Goal: Check status

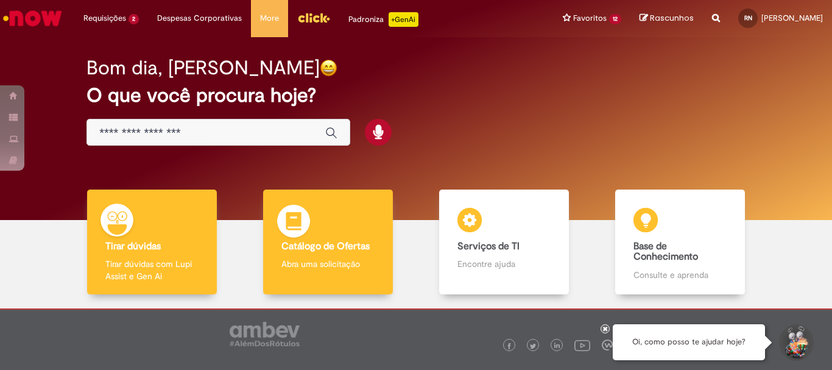
scroll to position [60, 0]
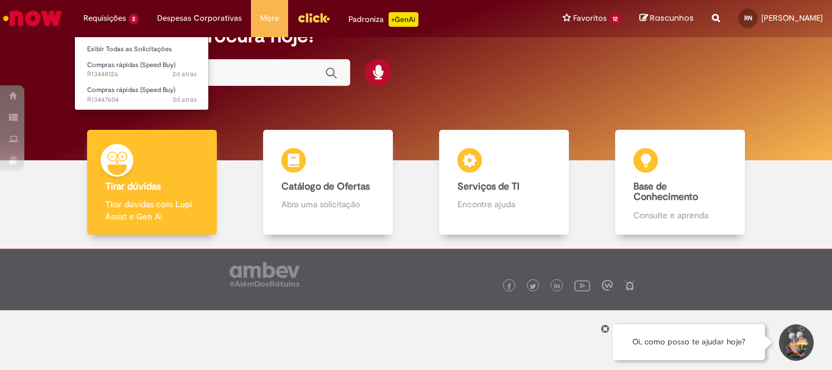
click at [86, 14] on li "Requisições 2 Exibir Todas as Solicitações Compras rápidas (Speed Buy) 2d atrás…" at bounding box center [111, 18] width 74 height 37
click at [150, 48] on link "Exibir Todas as Solicitações" at bounding box center [142, 49] width 134 height 13
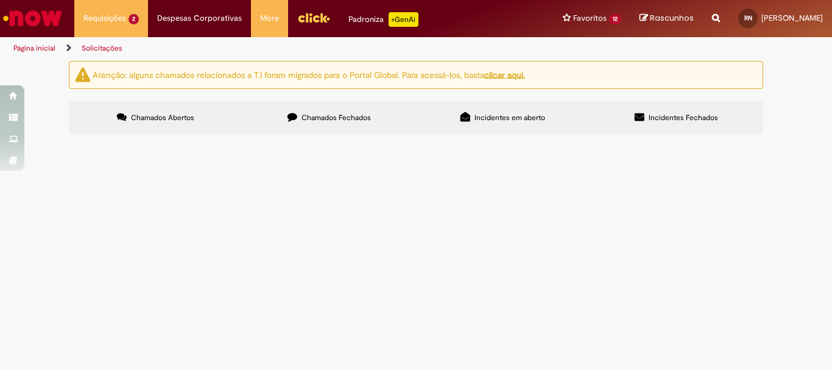
click at [0, 0] on span "COMPRA DE HIDROMETROS PARA REALIZAR LEITURA DE CONSUMO DE ÁGUA" at bounding box center [0, 0] width 0 height 0
click at [0, 0] on span "R13448126" at bounding box center [0, 0] width 0 height 0
click at [313, 215] on main "Solicitações Atenção: alguns chamados relacionados a T.I foram migrados para o …" at bounding box center [416, 214] width 832 height 309
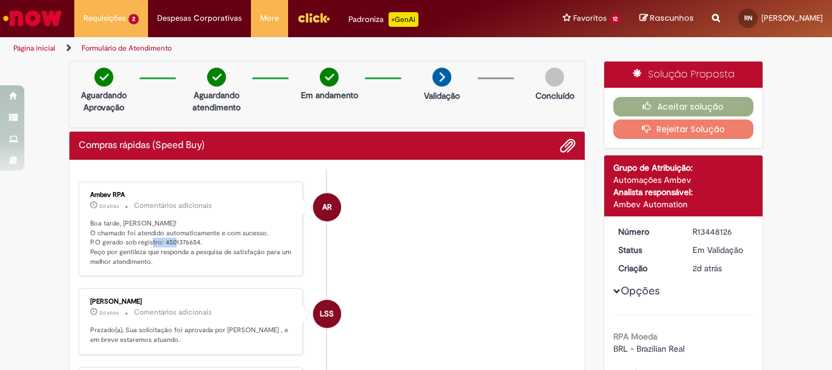
drag, startPoint x: 191, startPoint y: 244, endPoint x: 160, endPoint y: 242, distance: 31.1
click at [160, 242] on p "Boa tarde, [PERSON_NAME]! O chamado foi atendido automaticamente e com sucesso.…" at bounding box center [191, 243] width 203 height 48
drag, startPoint x: 159, startPoint y: 242, endPoint x: 195, endPoint y: 243, distance: 35.9
click at [195, 243] on p "Boa tarde, [PERSON_NAME]! O chamado foi atendido automaticamente e com sucesso.…" at bounding box center [191, 243] width 203 height 48
copy p "4501376654."
